Goal: Transaction & Acquisition: Purchase product/service

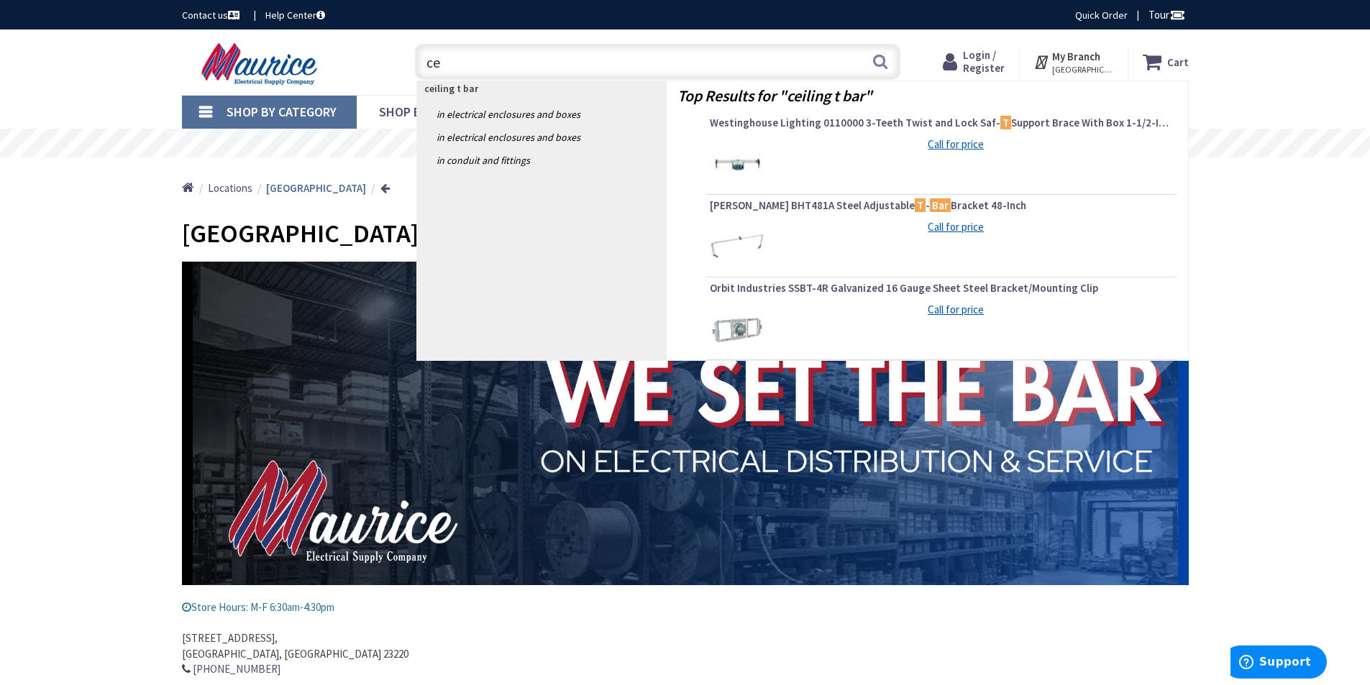
type input "c"
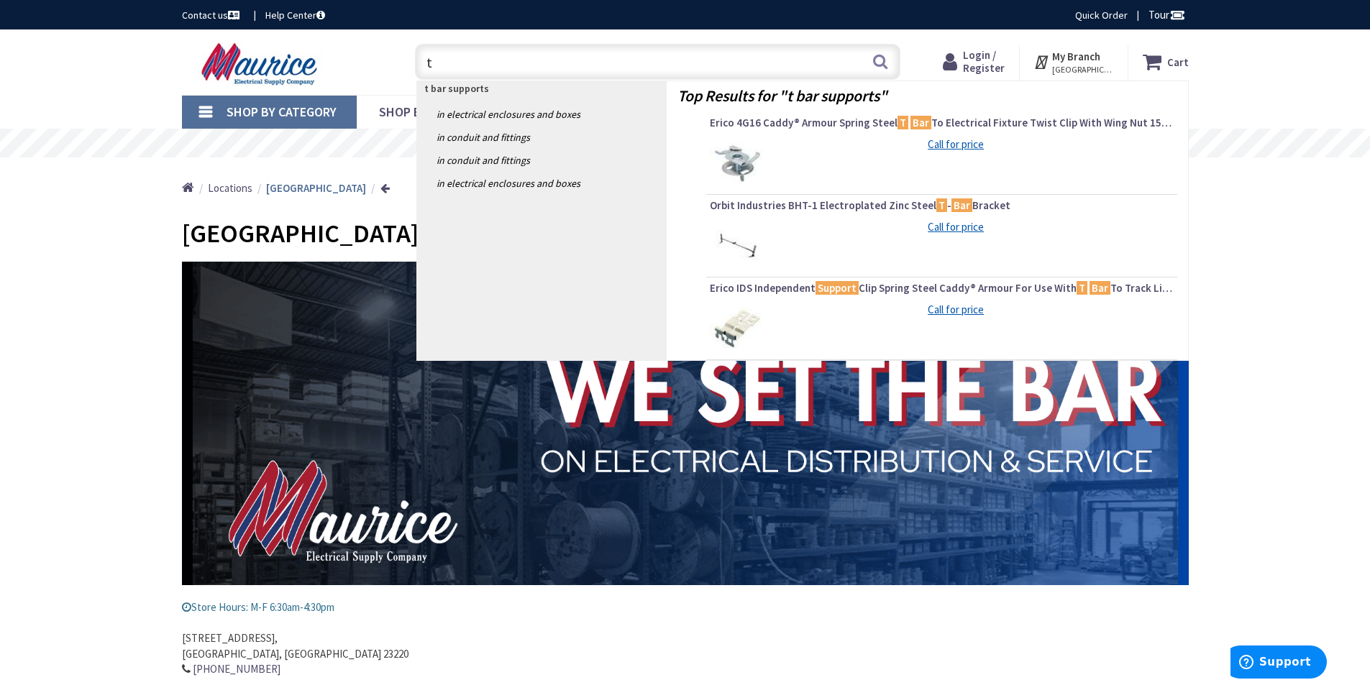
type input "t"
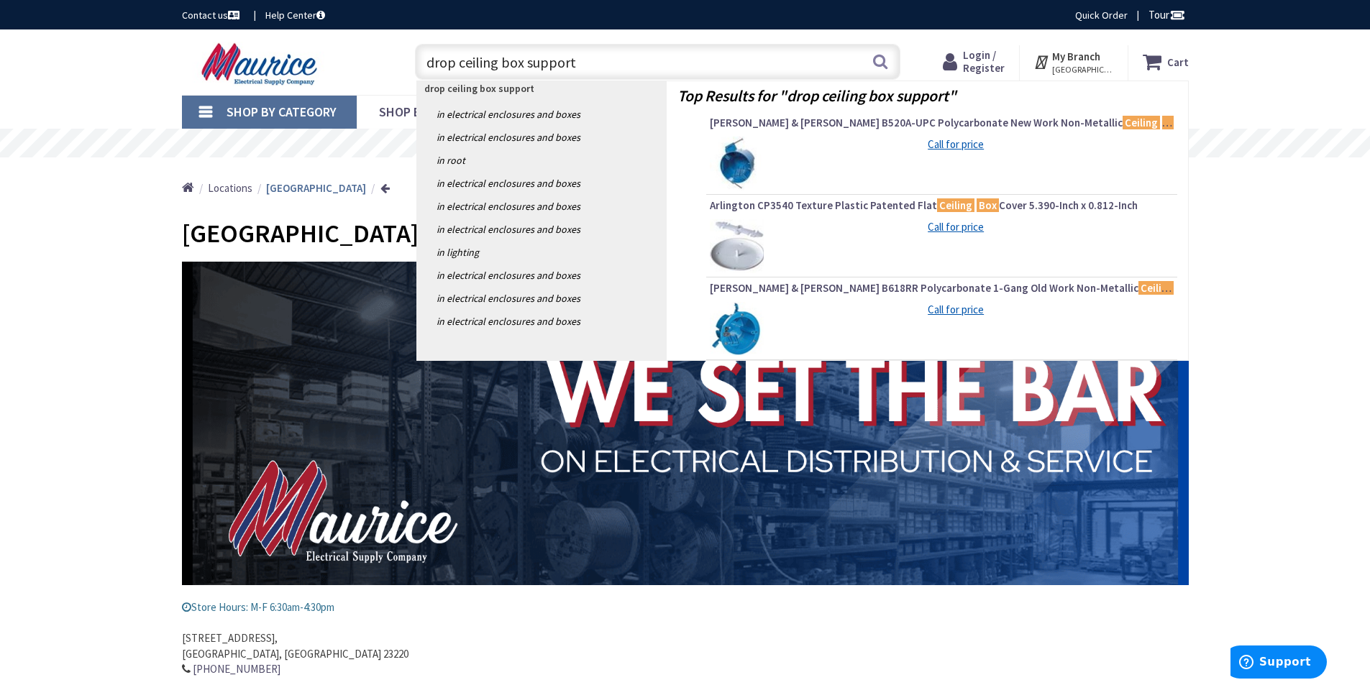
type input "drop ceiling box supports"
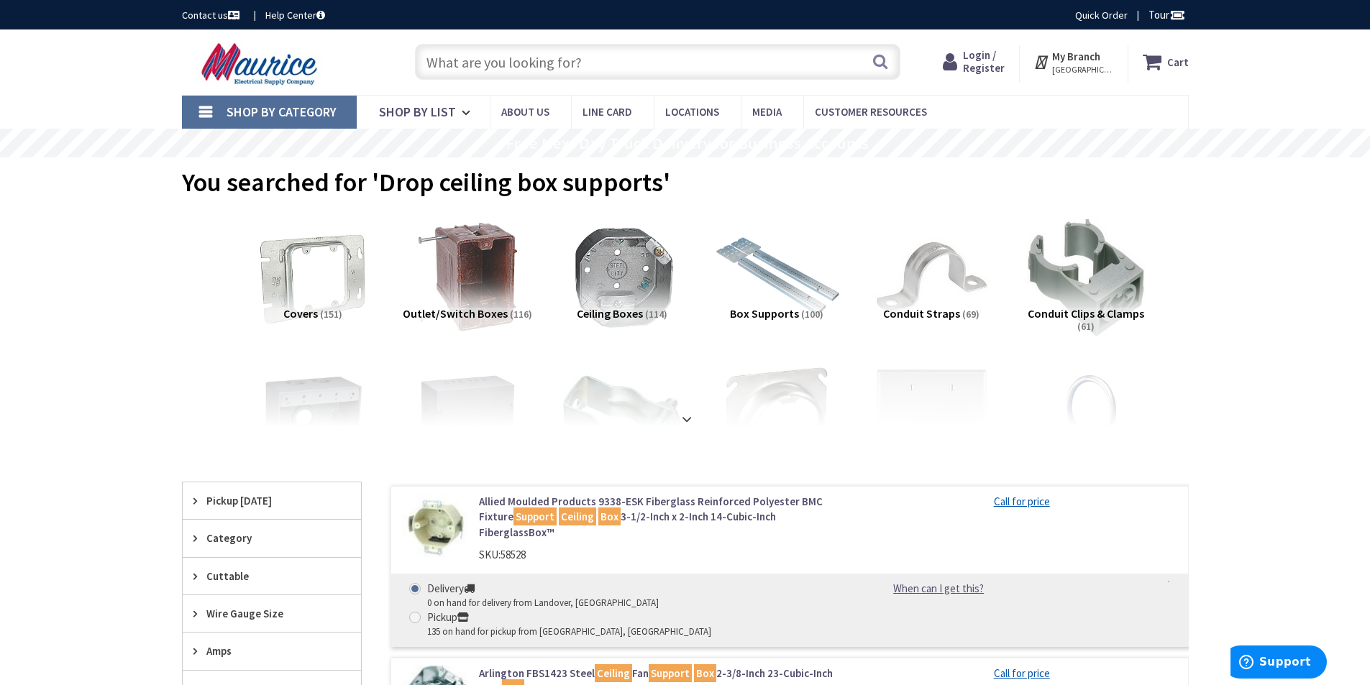
click at [771, 284] on img at bounding box center [776, 277] width 130 height 130
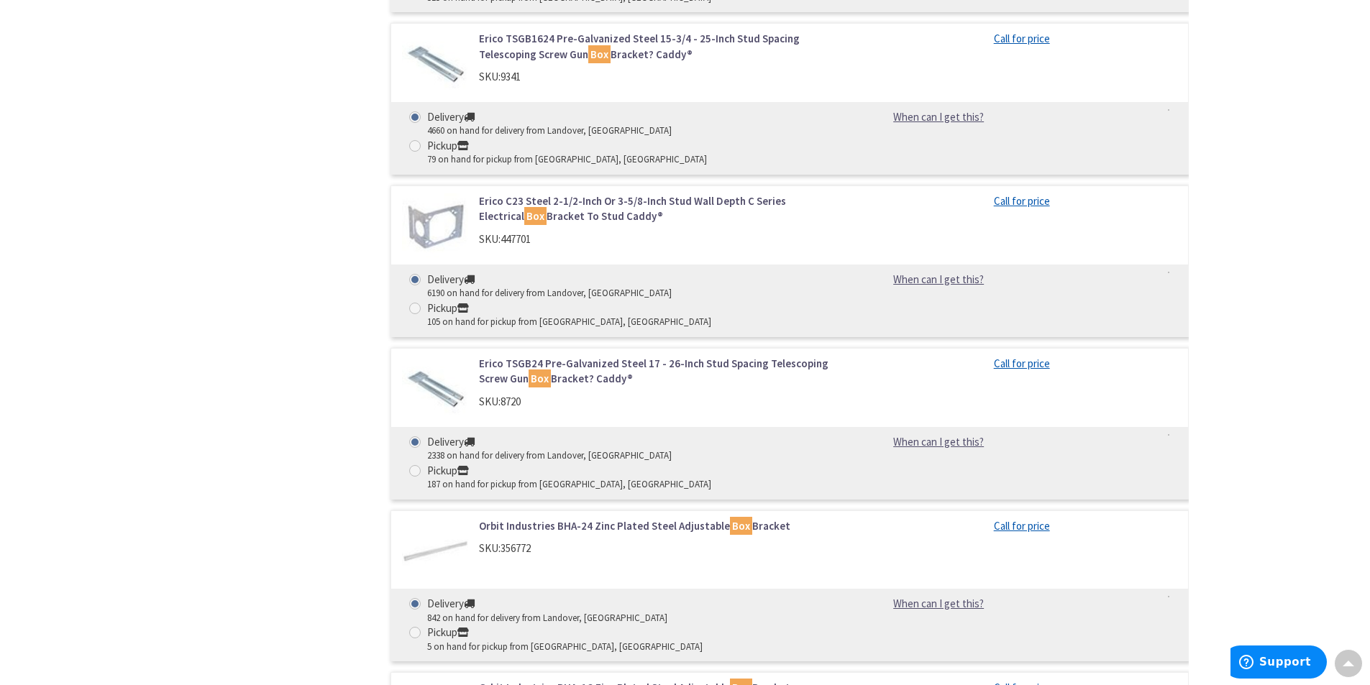
scroll to position [2602, 0]
